Goal: Transaction & Acquisition: Purchase product/service

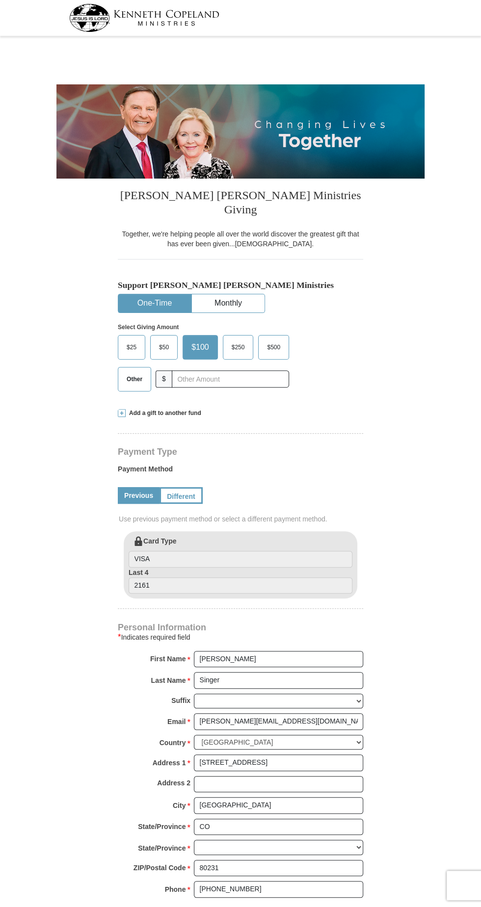
select select "CO"
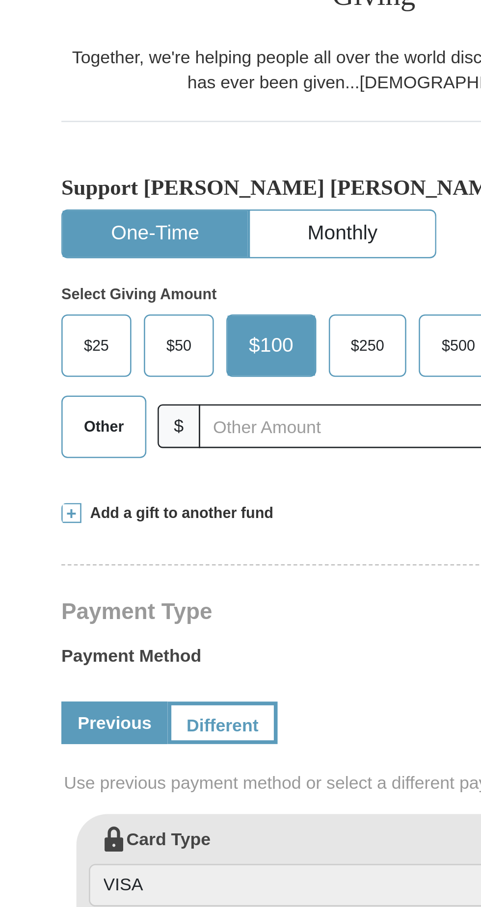
click at [133, 372] on span "Other" at bounding box center [135, 379] width 26 height 15
click at [0, 0] on input "Other" at bounding box center [0, 0] width 0 height 0
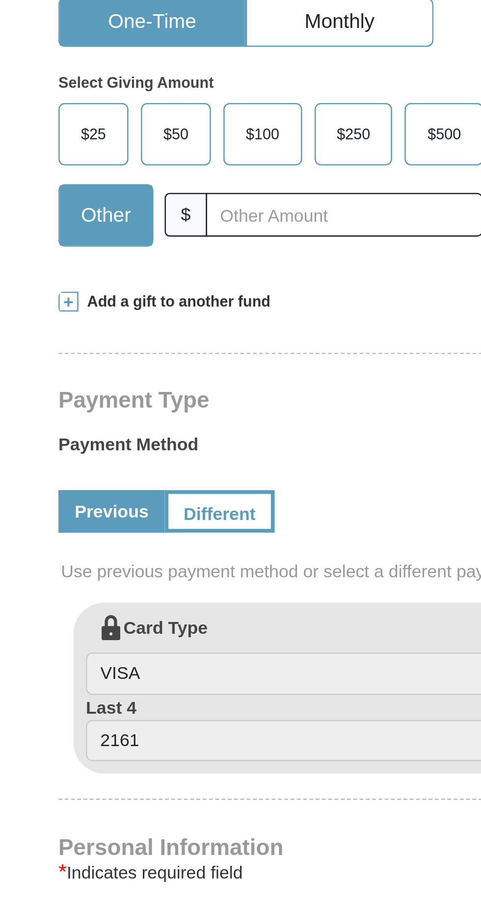
click at [124, 409] on span at bounding box center [122, 413] width 8 height 8
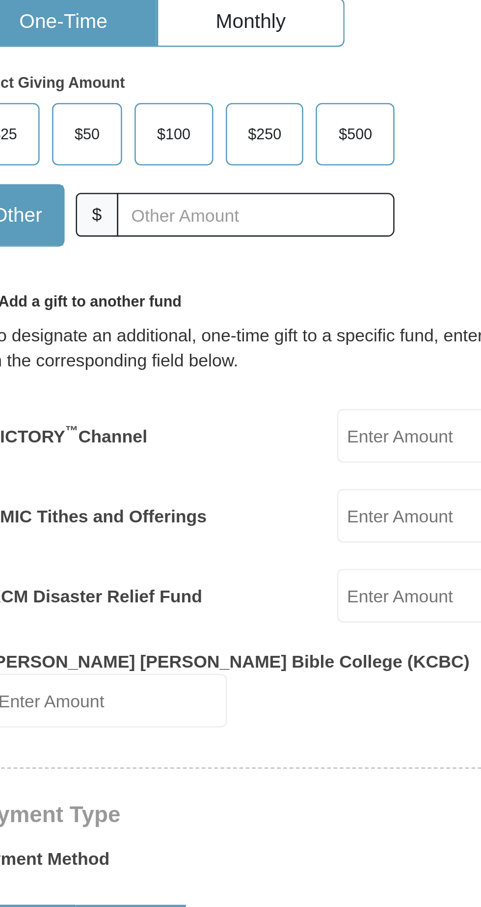
click at [290, 487] on input "EMIC Tithes and Offerings" at bounding box center [309, 497] width 94 height 21
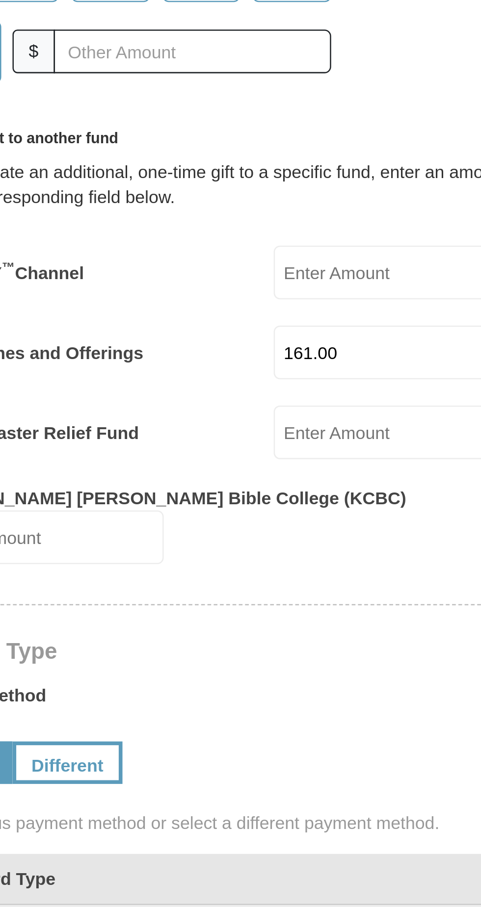
type input "161.00"
click at [288, 455] on input "VICTORY ™ Channel" at bounding box center [309, 465] width 94 height 21
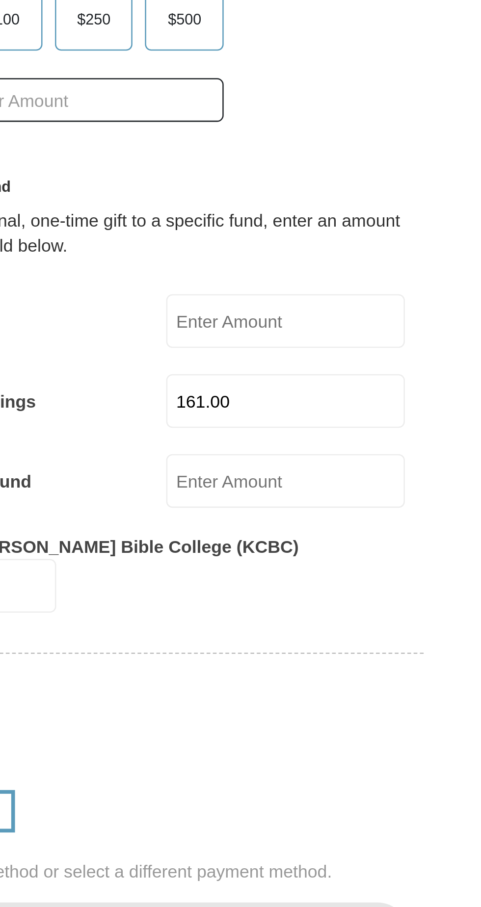
type input "50.00"
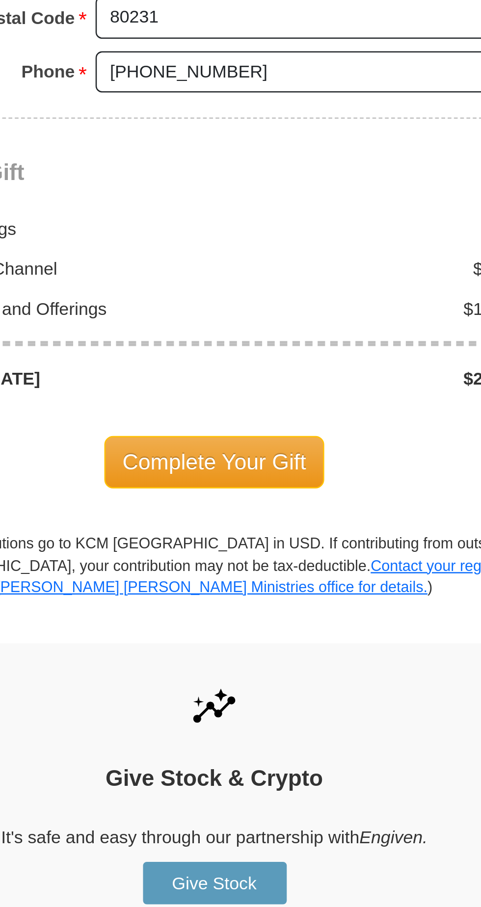
scroll to position [574, 0]
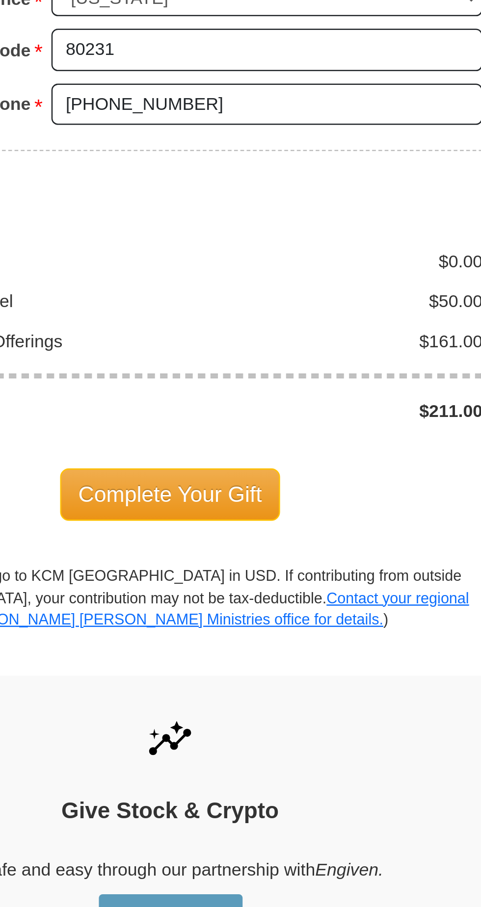
click at [249, 600] on span "Complete Your Gift" at bounding box center [240, 610] width 87 height 21
